Goal: Task Accomplishment & Management: Complete application form

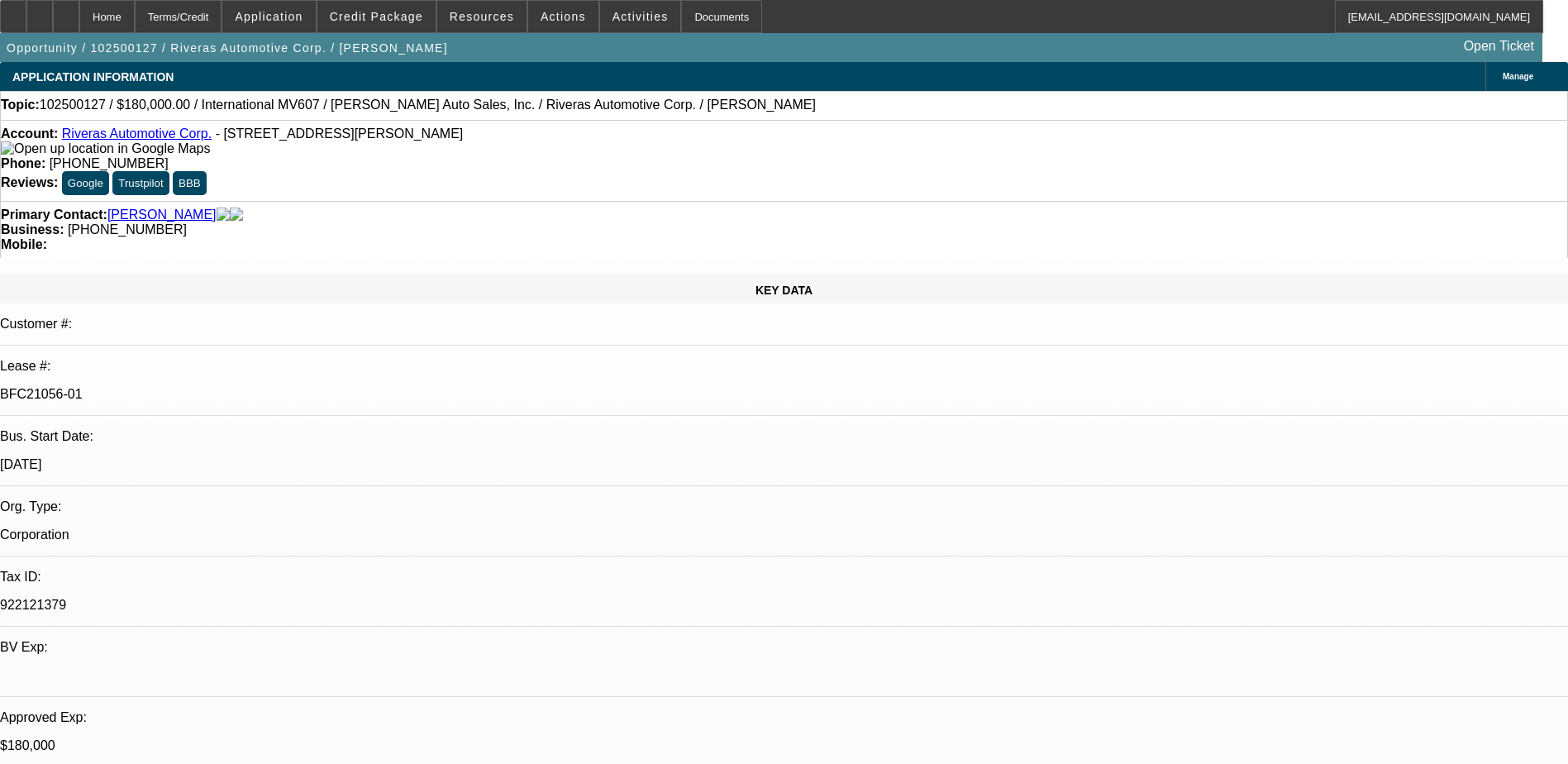
select select "0"
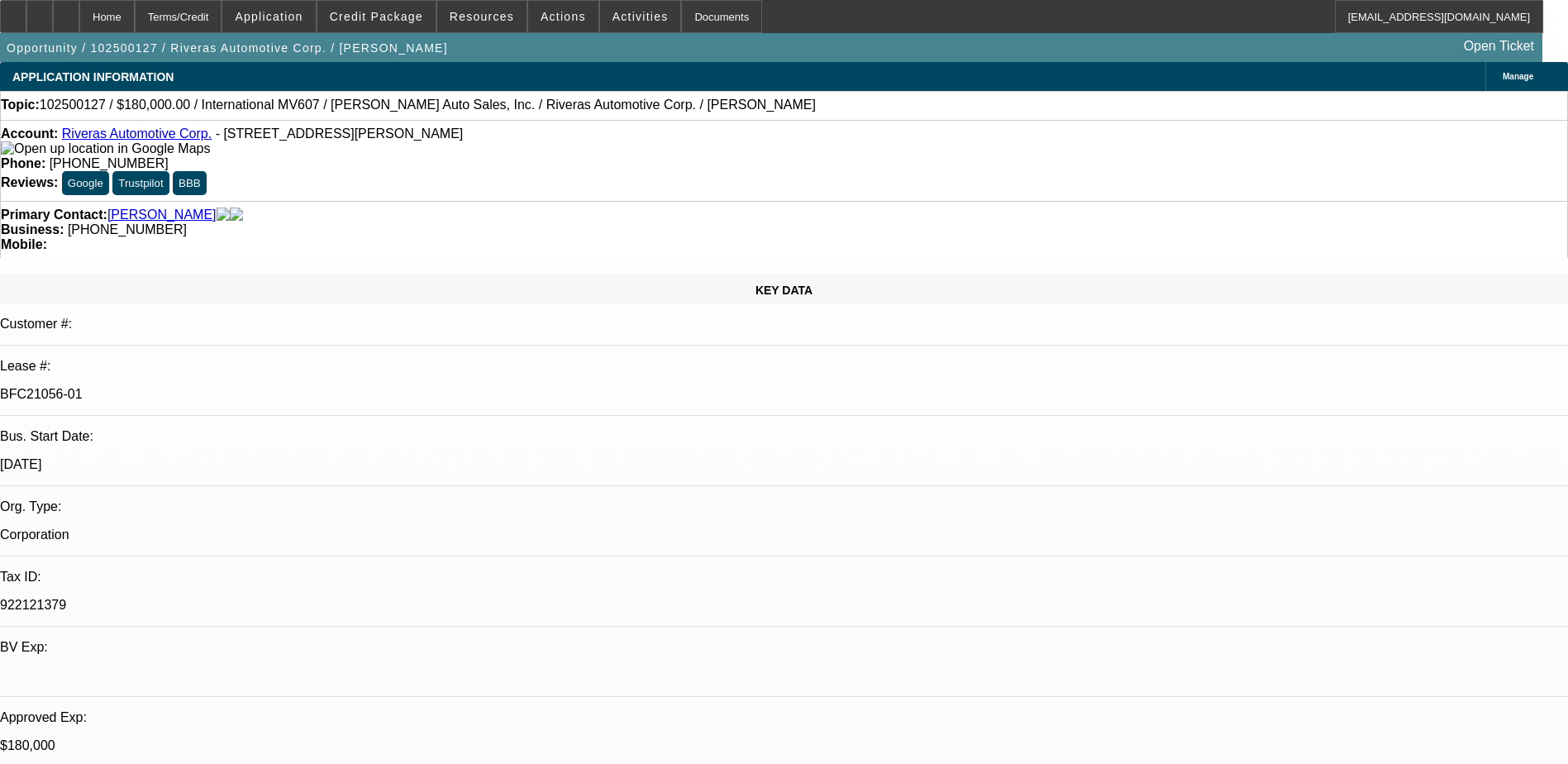
select select "0"
select select "1"
select select "2"
select select "6"
select select "1"
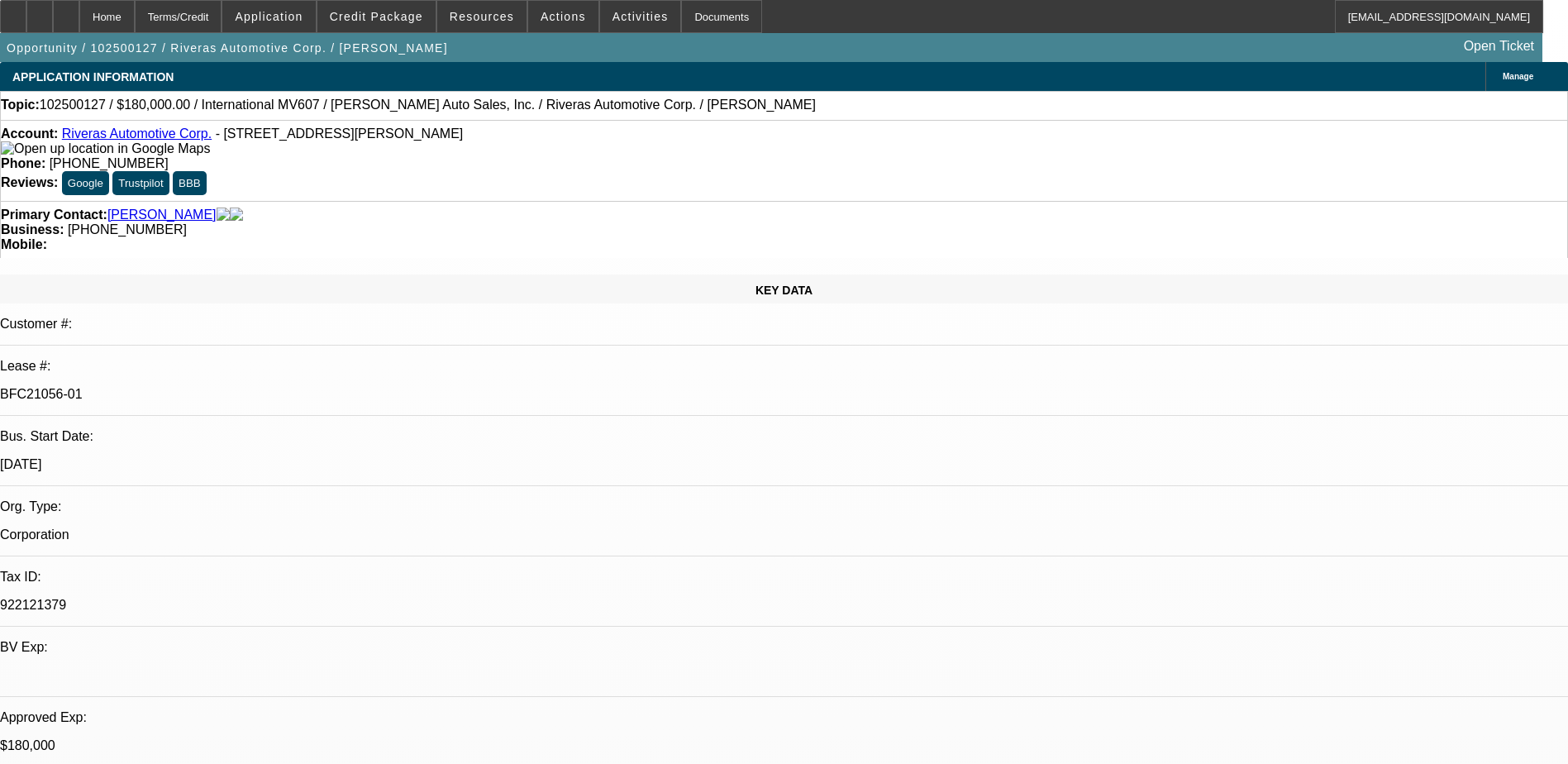
select select "1"
select select "6"
